Goal: Navigation & Orientation: Find specific page/section

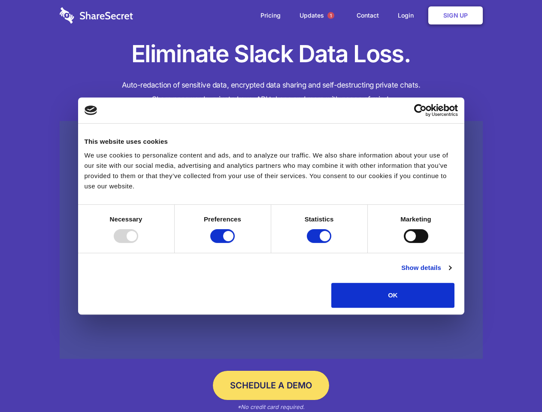
click at [138, 243] on div at bounding box center [126, 236] width 24 height 14
click at [235, 243] on input "Preferences" at bounding box center [222, 236] width 24 height 14
checkbox input "false"
click at [320, 243] on input "Statistics" at bounding box center [319, 236] width 24 height 14
checkbox input "false"
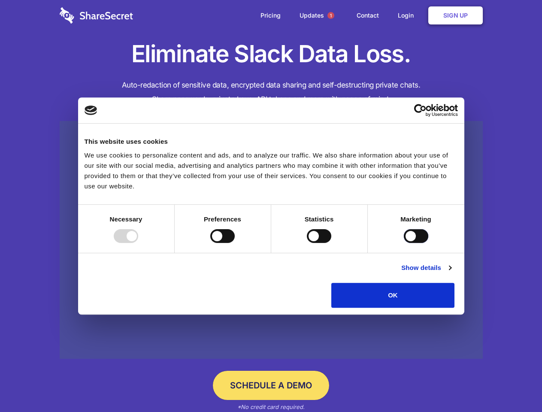
click at [404, 243] on input "Marketing" at bounding box center [416, 236] width 24 height 14
checkbox input "true"
click at [451, 273] on link "Show details" at bounding box center [427, 268] width 50 height 10
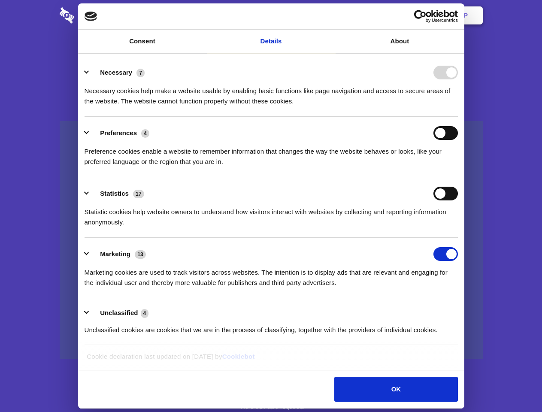
click at [458, 107] on div "Necessary cookies help make a website usable by enabling basic functions like p…" at bounding box center [272, 92] width 374 height 27
click at [331, 15] on span "1" at bounding box center [331, 15] width 7 height 7
